Goal: Find specific page/section: Find specific page/section

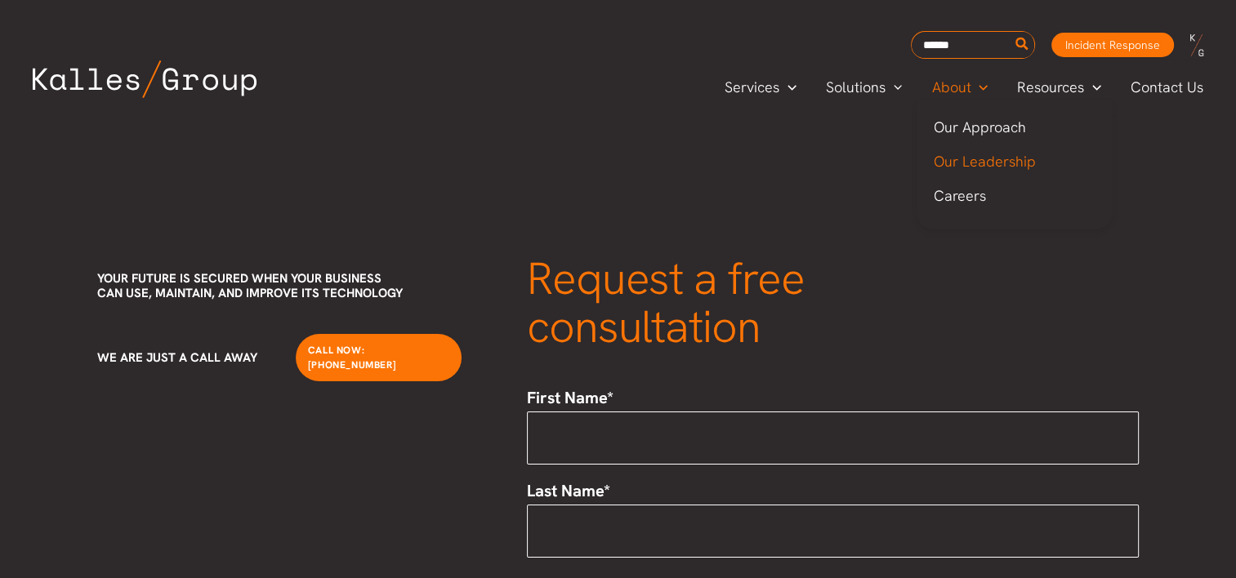
click at [970, 161] on span "Our Leadership" at bounding box center [984, 161] width 102 height 19
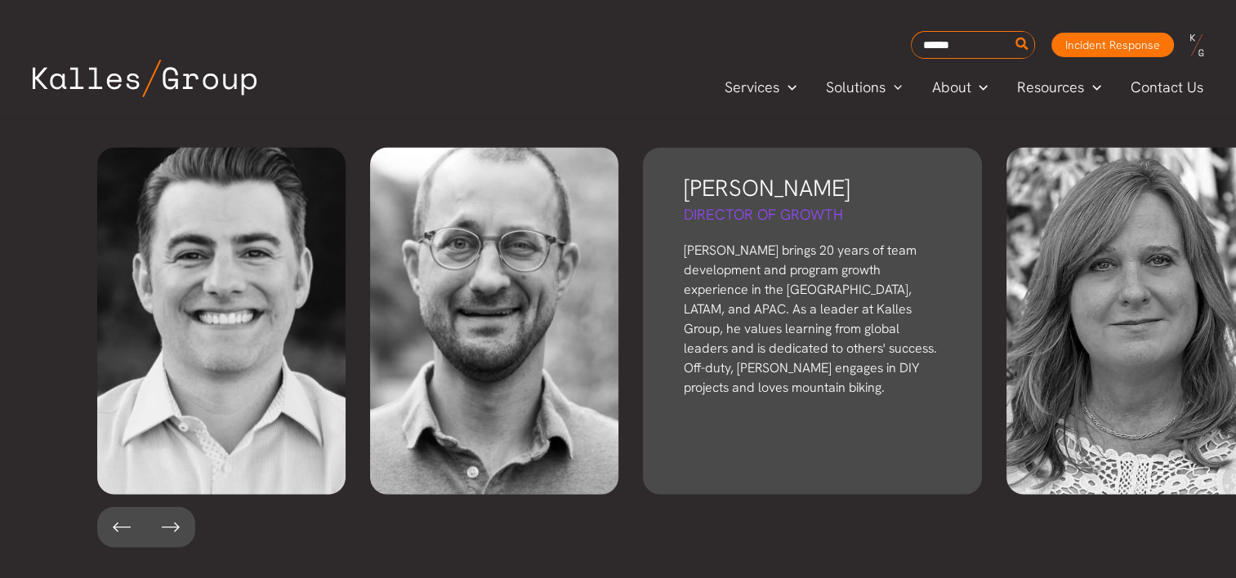
scroll to position [3638, 0]
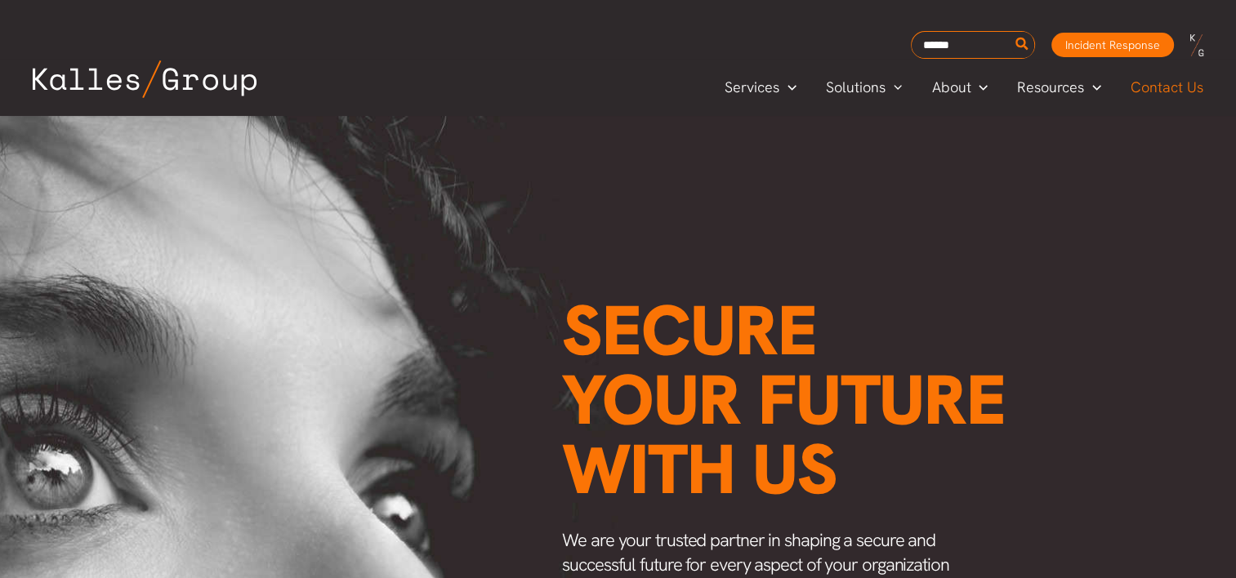
click at [1135, 91] on span "Contact Us" at bounding box center [1166, 87] width 73 height 25
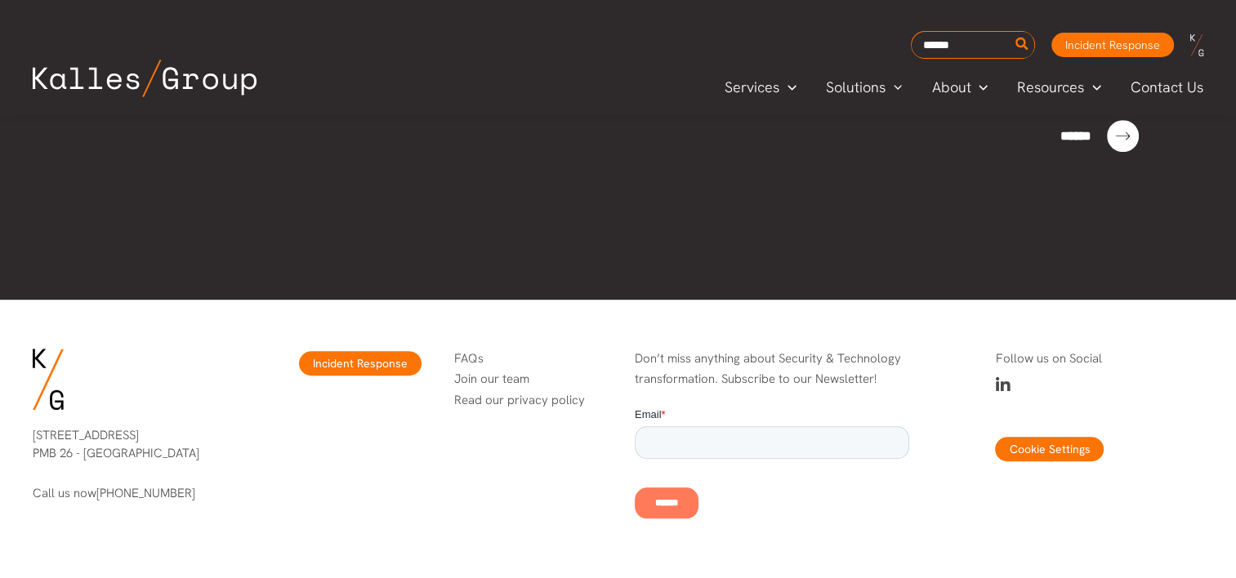
scroll to position [1199, 0]
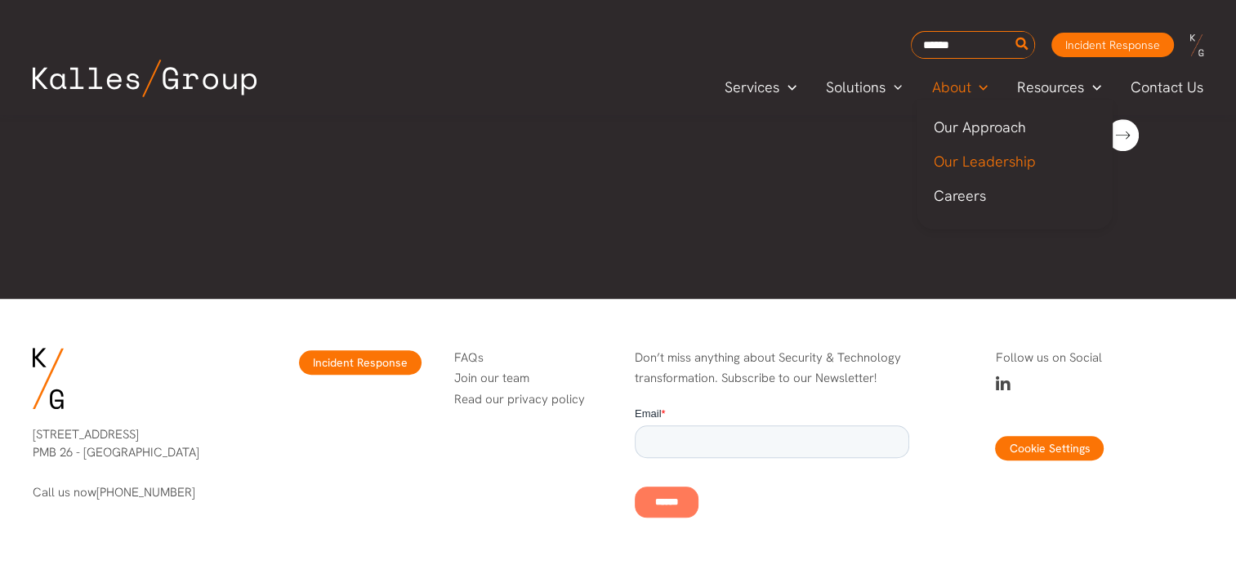
click at [973, 157] on span "Our Leadership" at bounding box center [984, 161] width 102 height 19
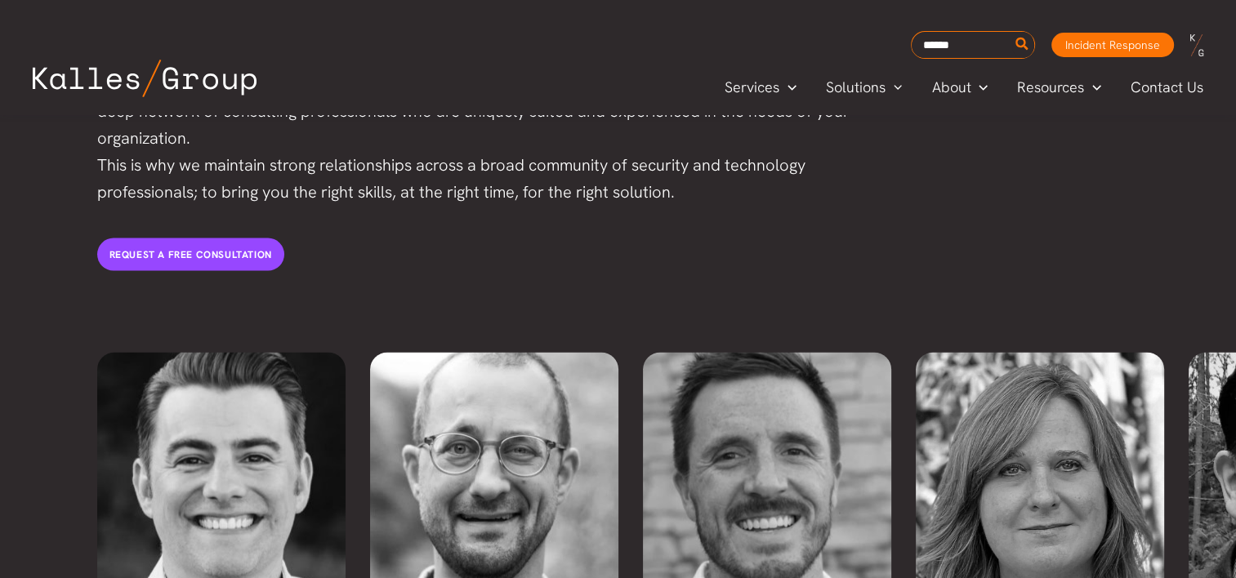
scroll to position [3557, 0]
